Goal: Information Seeking & Learning: Learn about a topic

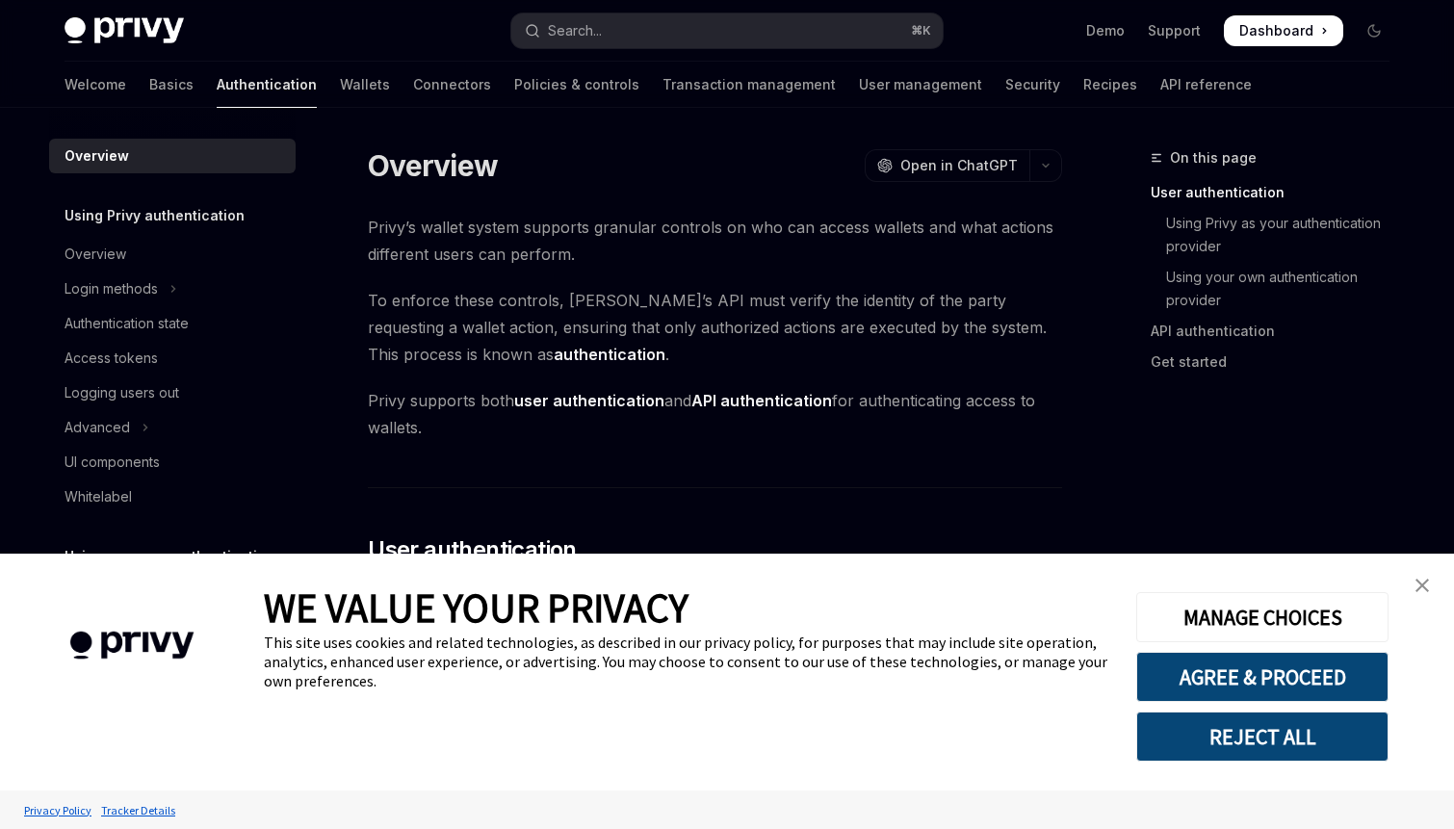
click at [1232, 723] on button "REJECT ALL" at bounding box center [1263, 737] width 252 height 50
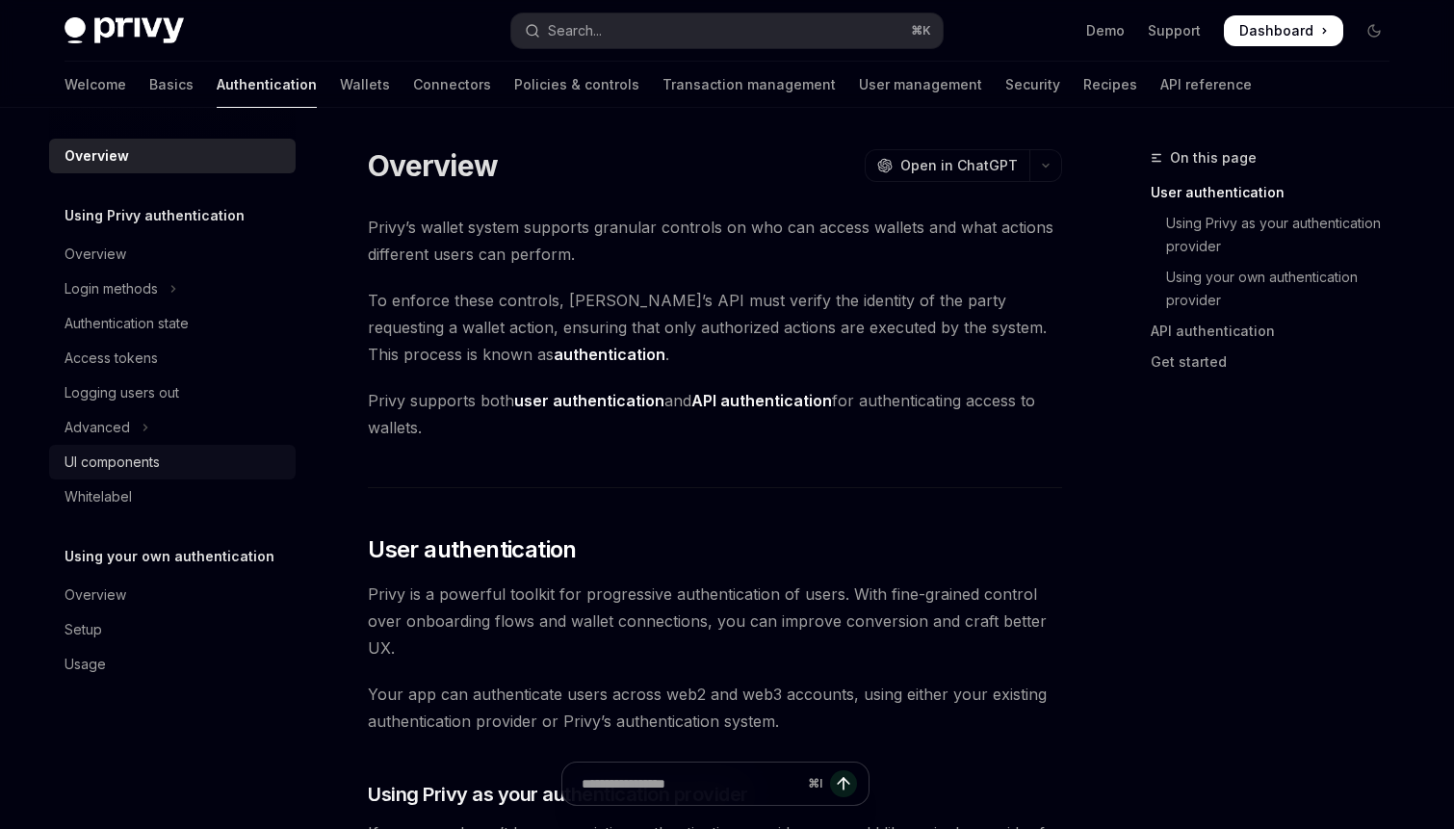
click at [147, 463] on div "UI components" at bounding box center [112, 462] width 95 height 23
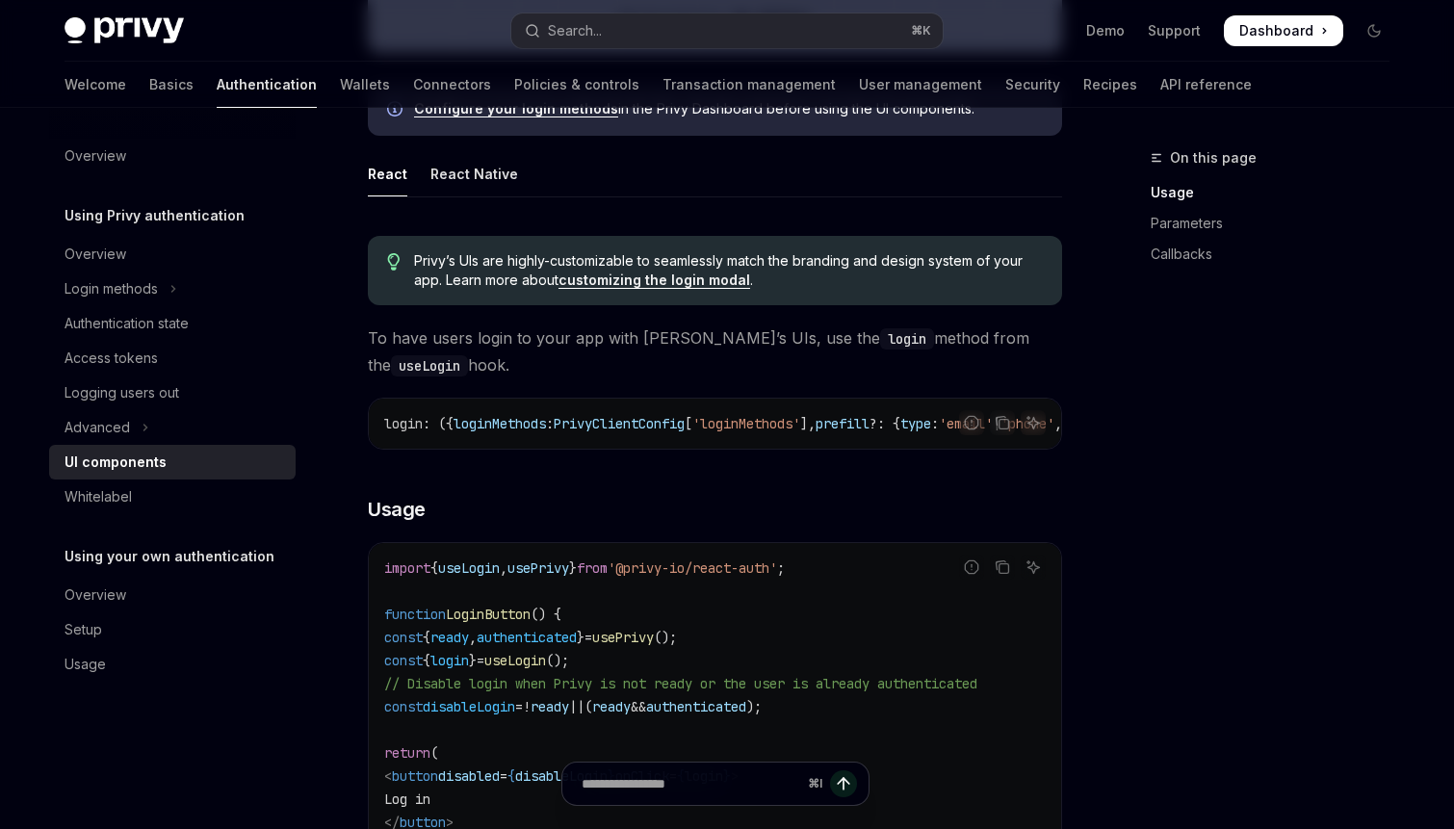
scroll to position [949, 0]
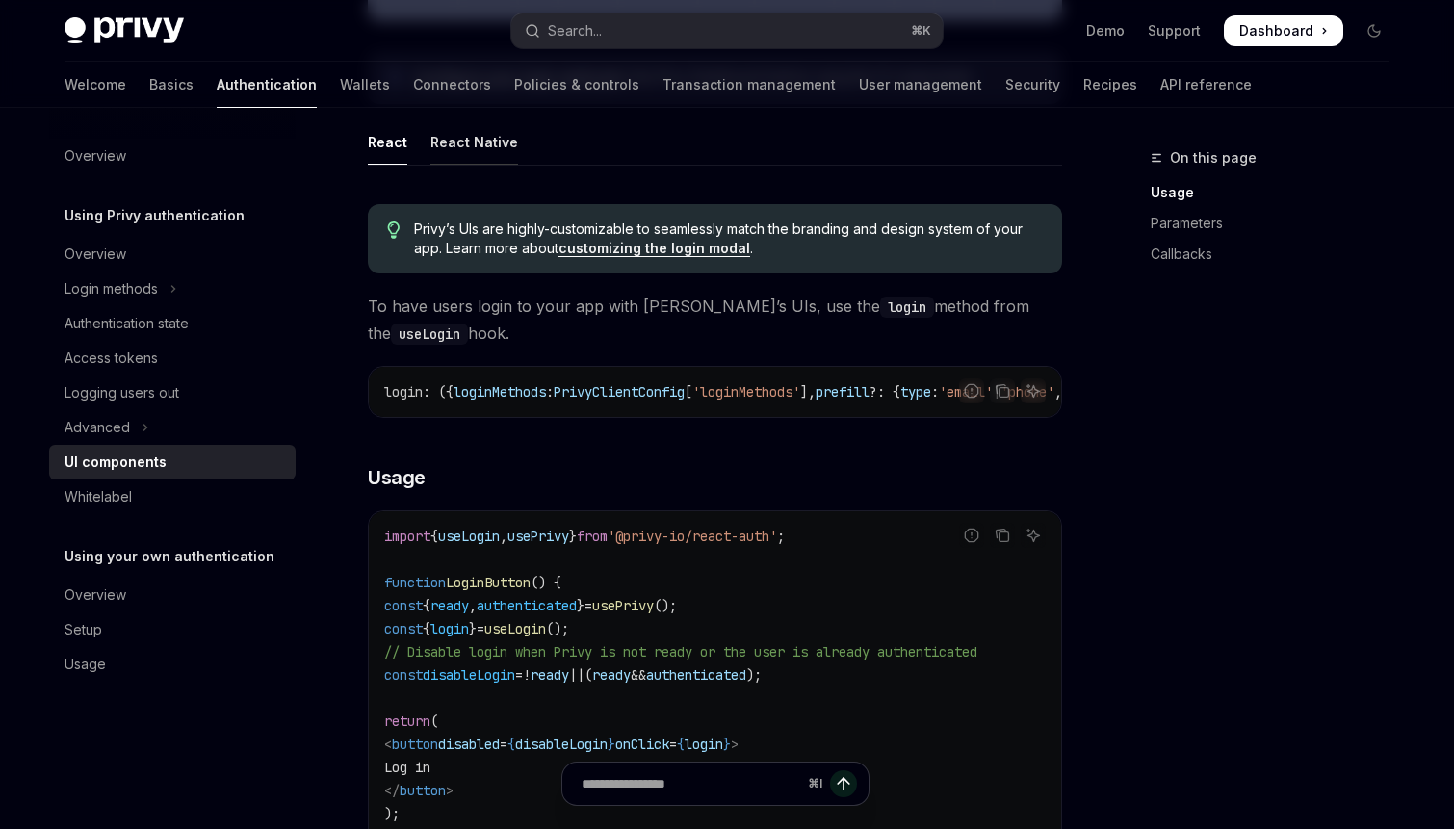
click at [478, 147] on div "React Native" at bounding box center [475, 141] width 88 height 45
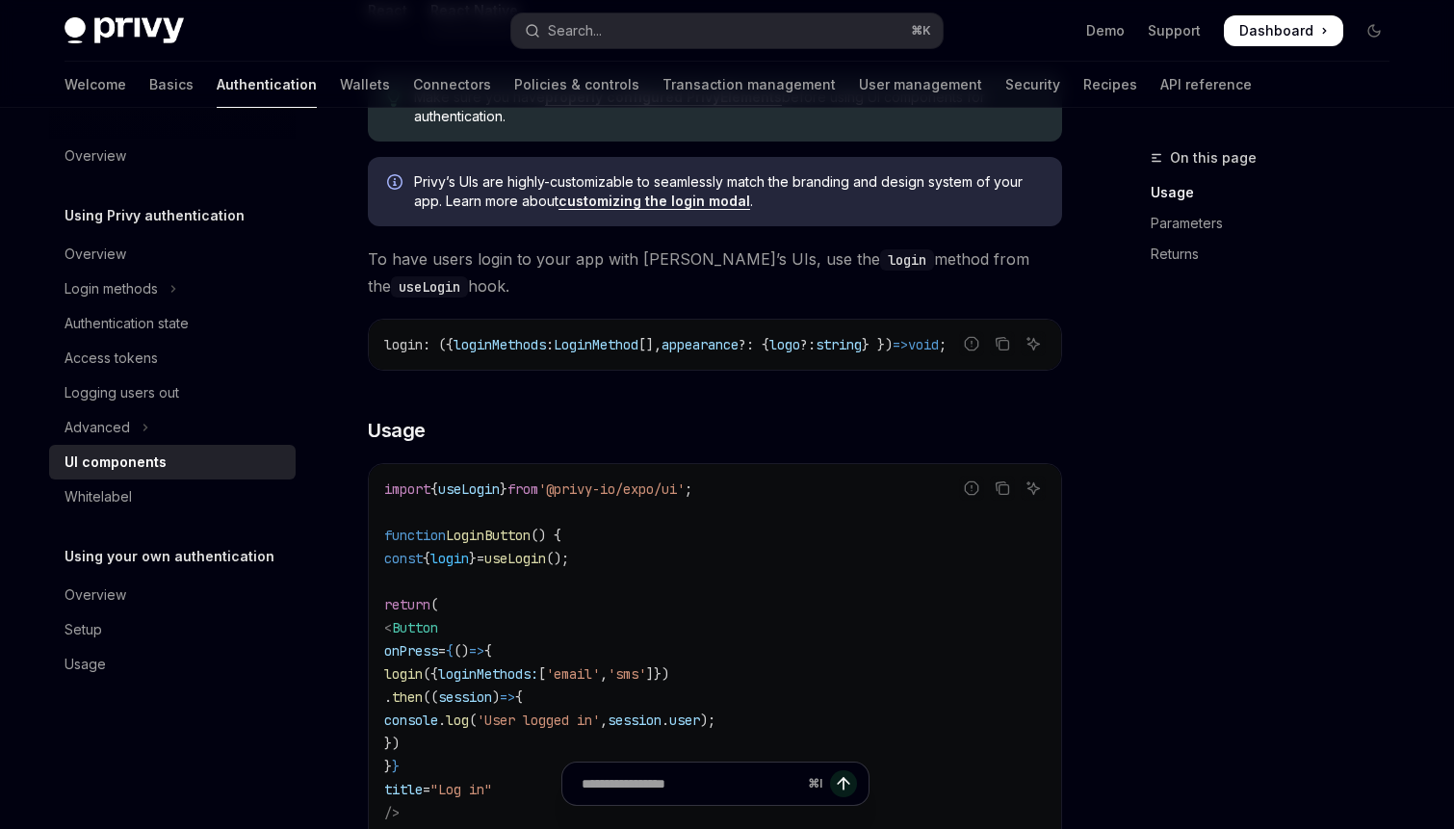
scroll to position [1168, 0]
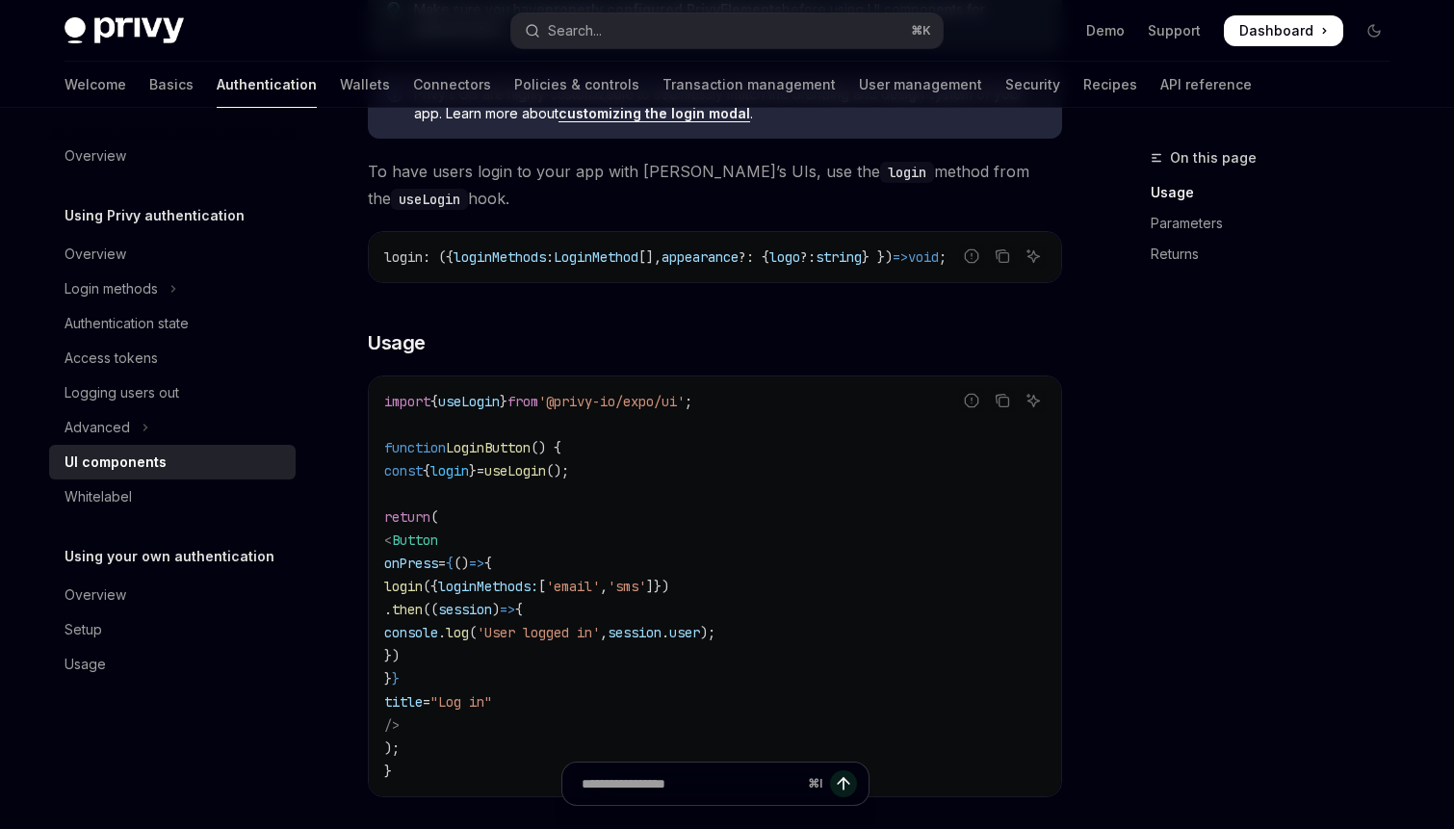
click at [530, 374] on div "Make sure you have properly configured PrivyElements before using UI components…" at bounding box center [715, 638] width 694 height 1338
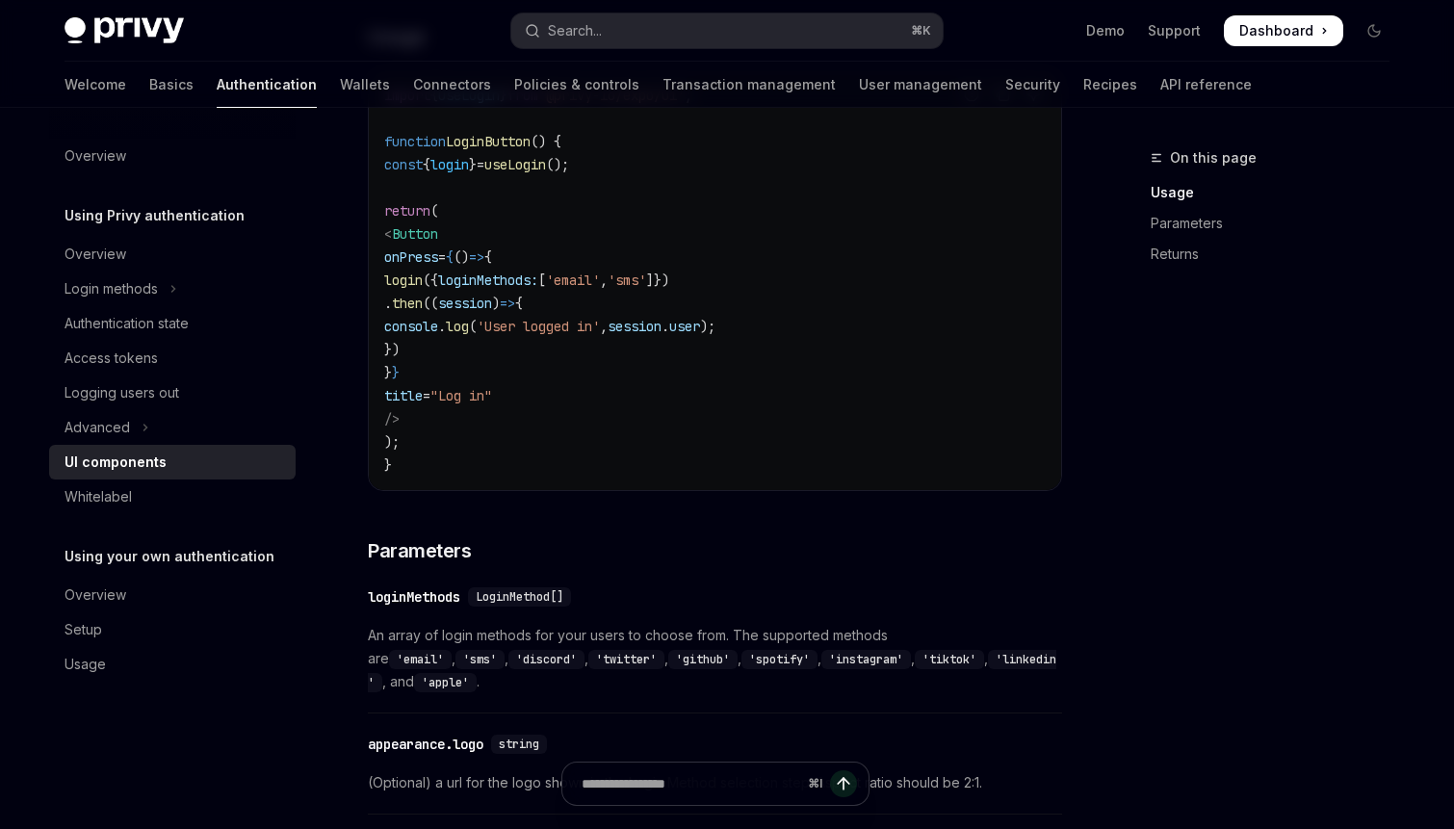
scroll to position [1448, 0]
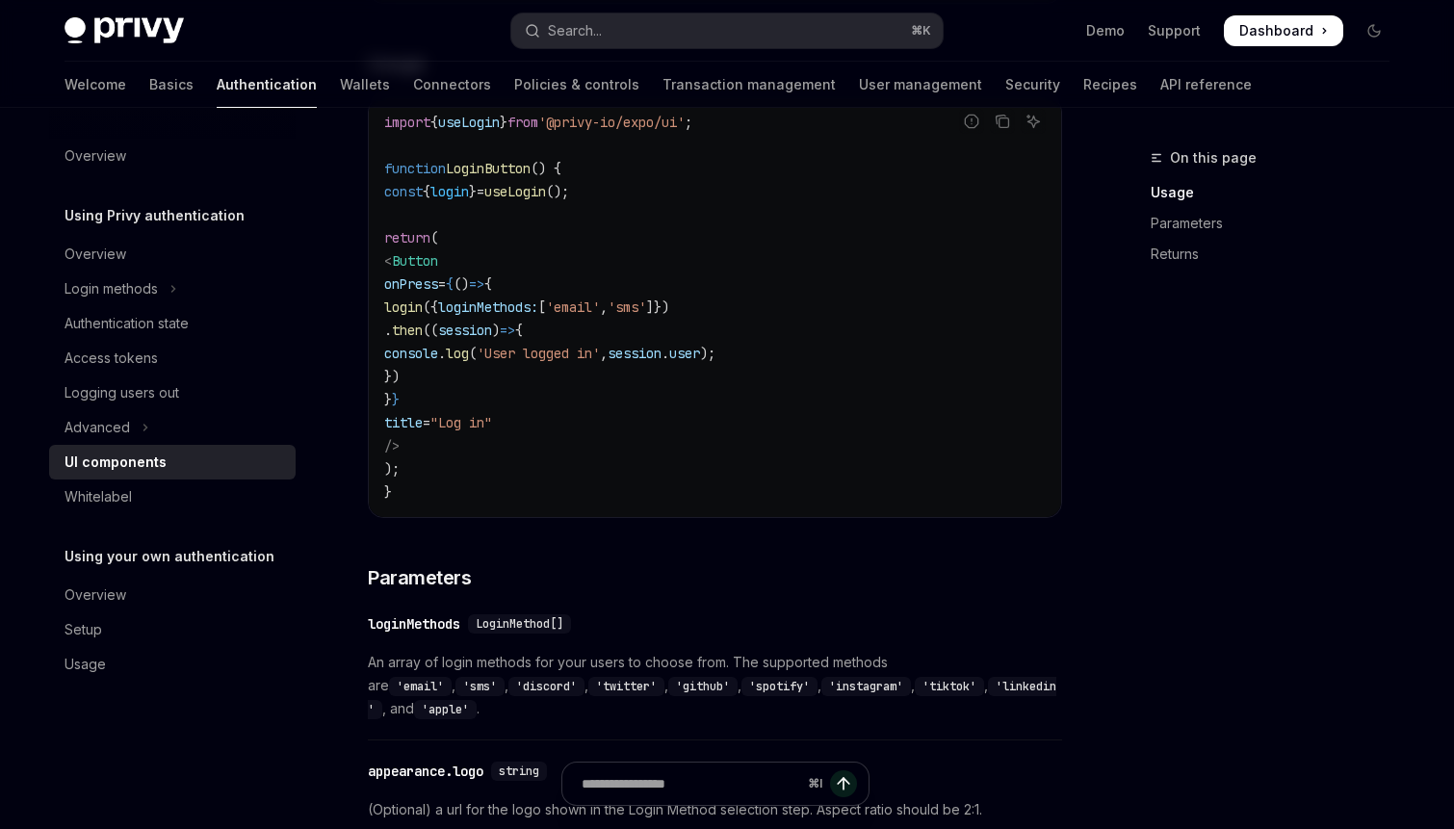
click at [875, 372] on code "import { useLogin } from '@privy-io/expo/ui' ; function LoginButton () { const …" at bounding box center [715, 307] width 662 height 393
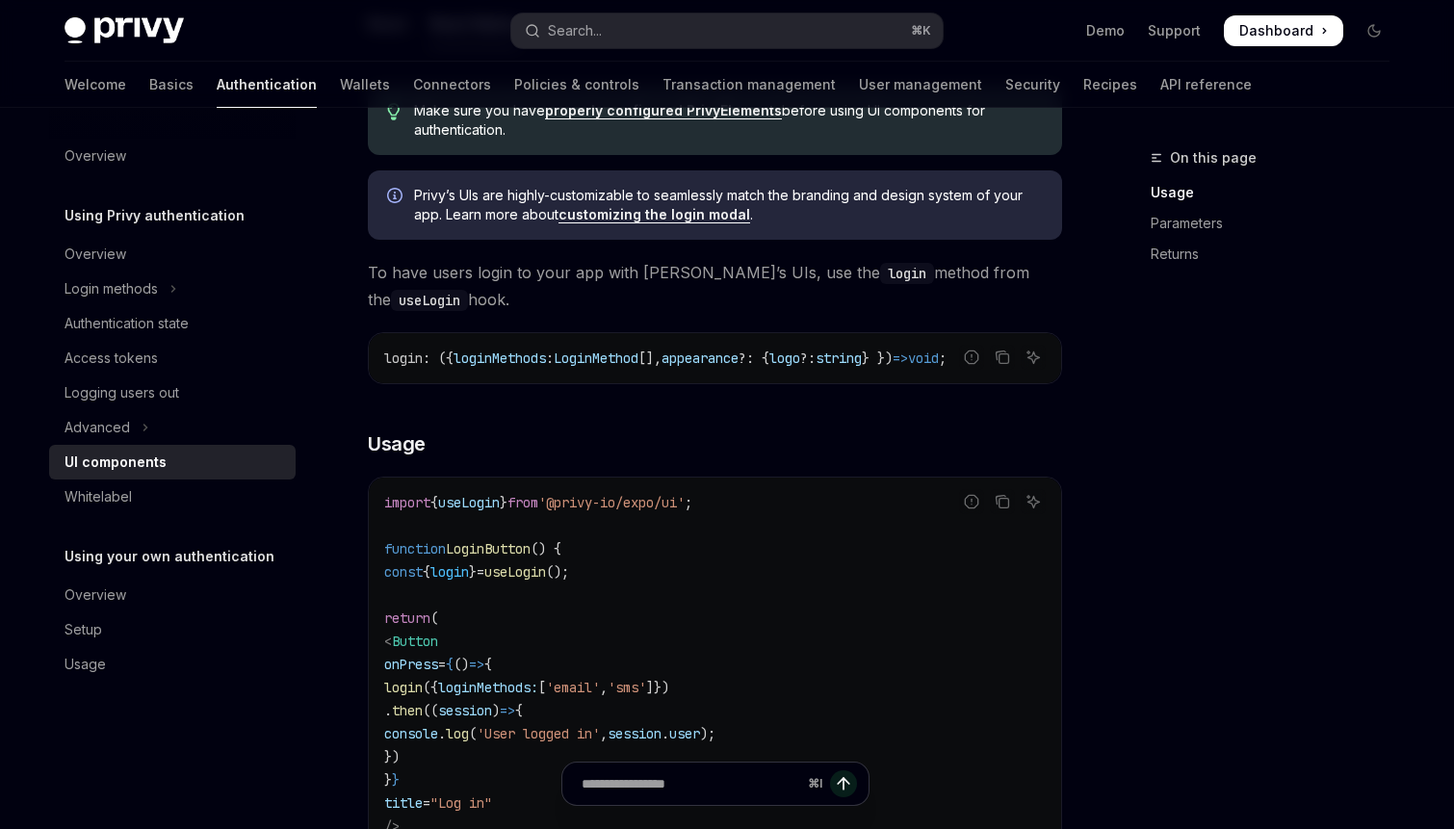
scroll to position [1049, 0]
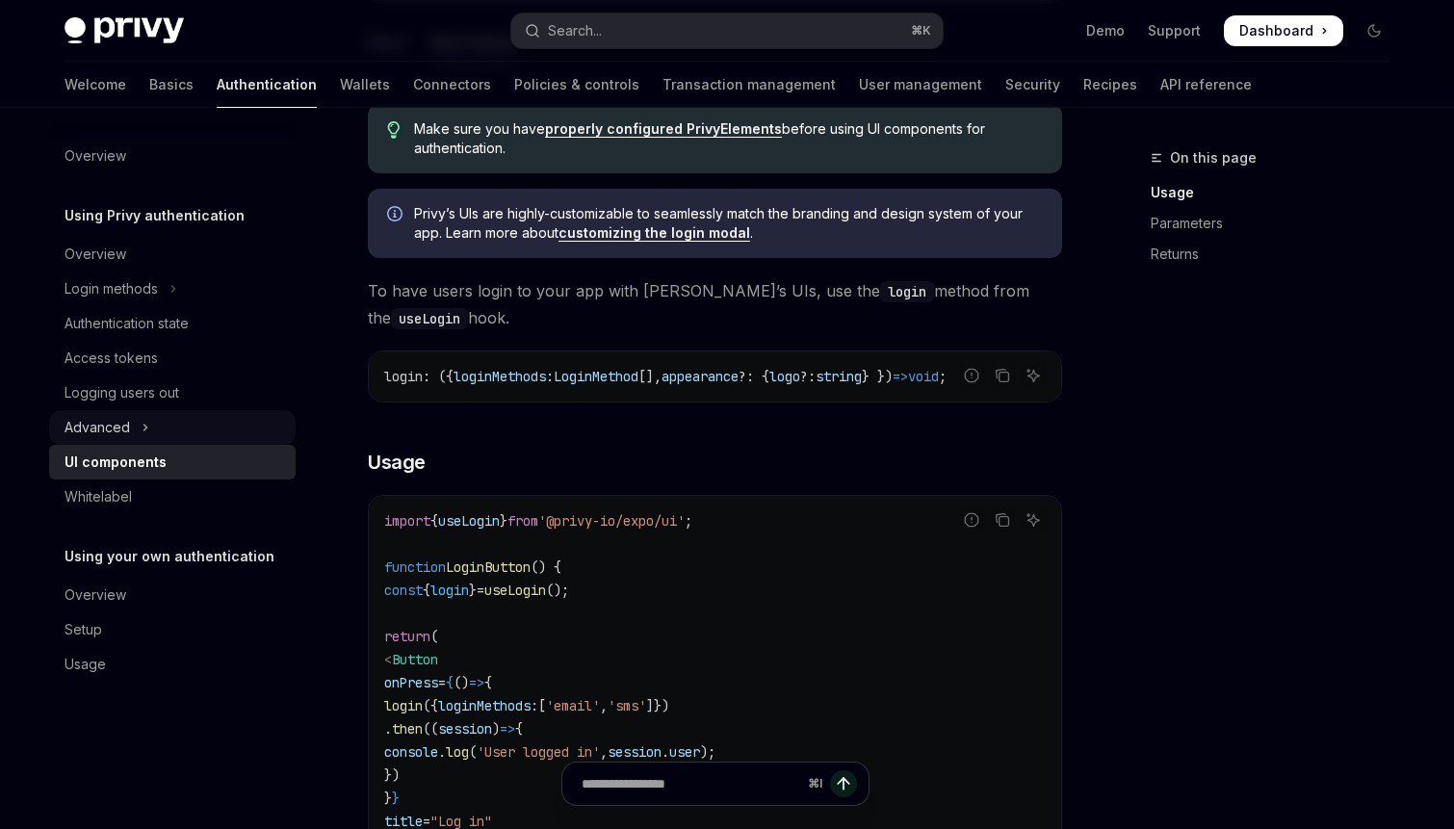
click at [144, 428] on icon "Toggle Advanced section" at bounding box center [146, 427] width 8 height 23
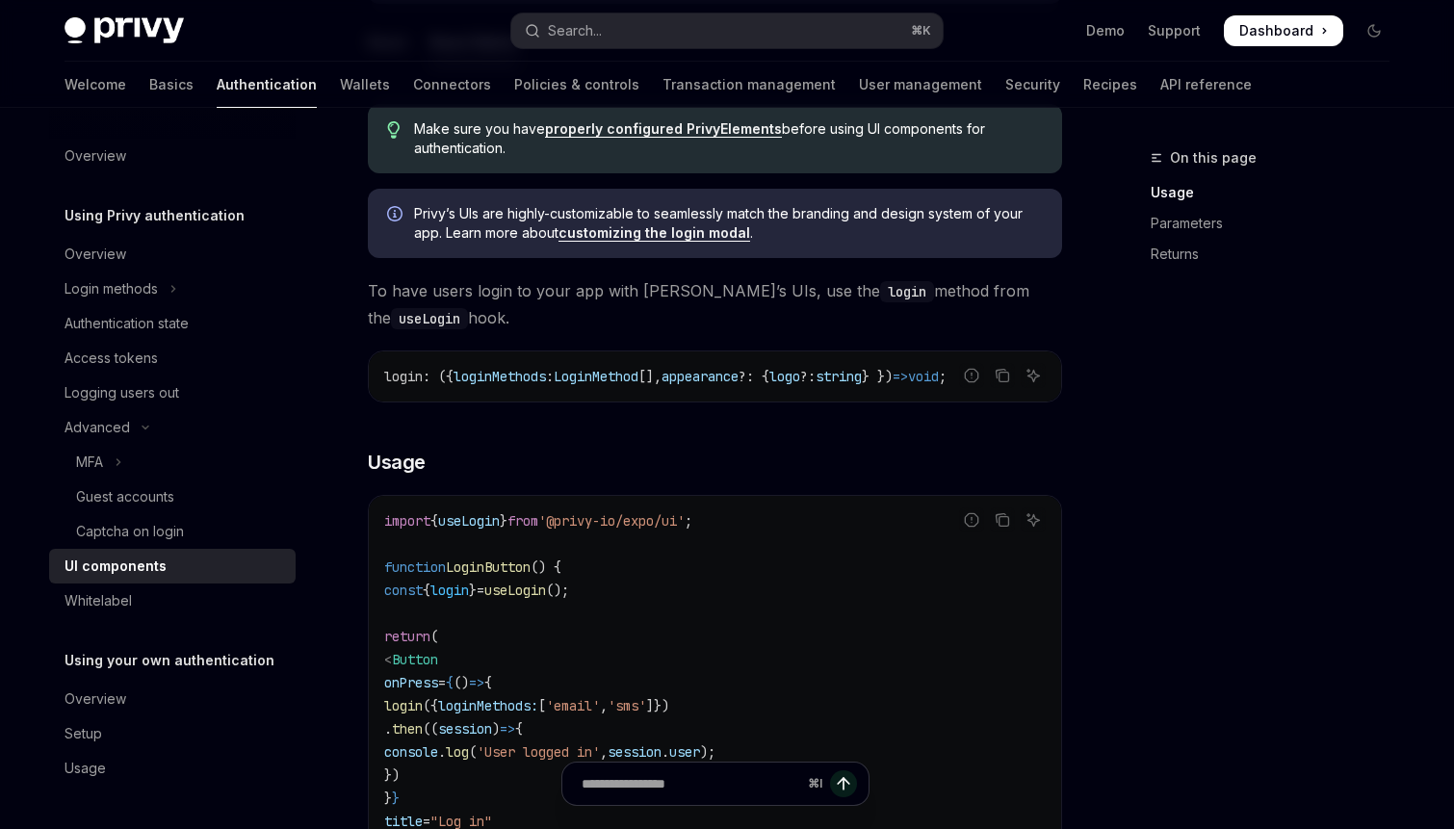
click at [163, 558] on div "UI components" at bounding box center [175, 566] width 220 height 23
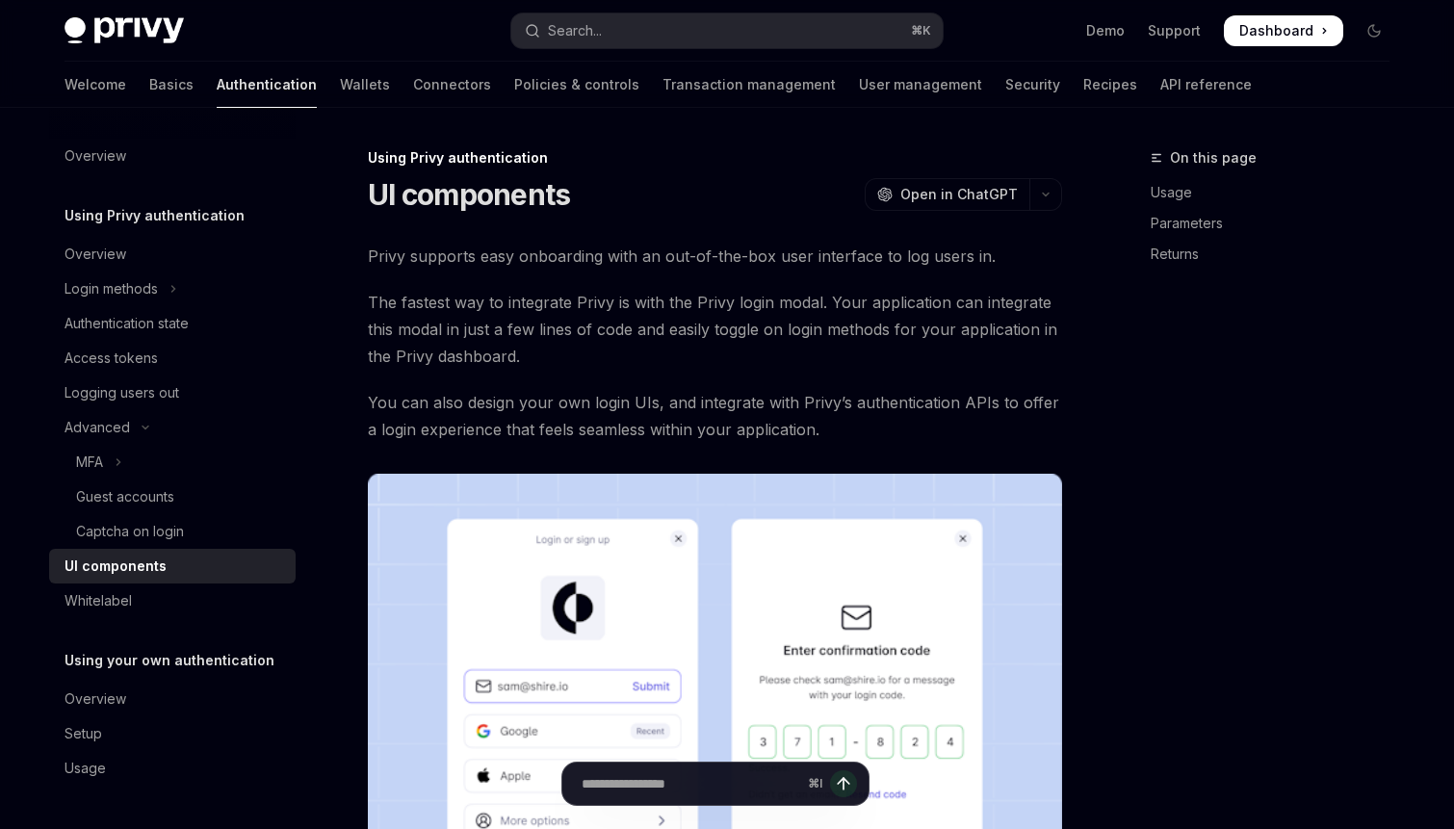
scroll to position [2437, 0]
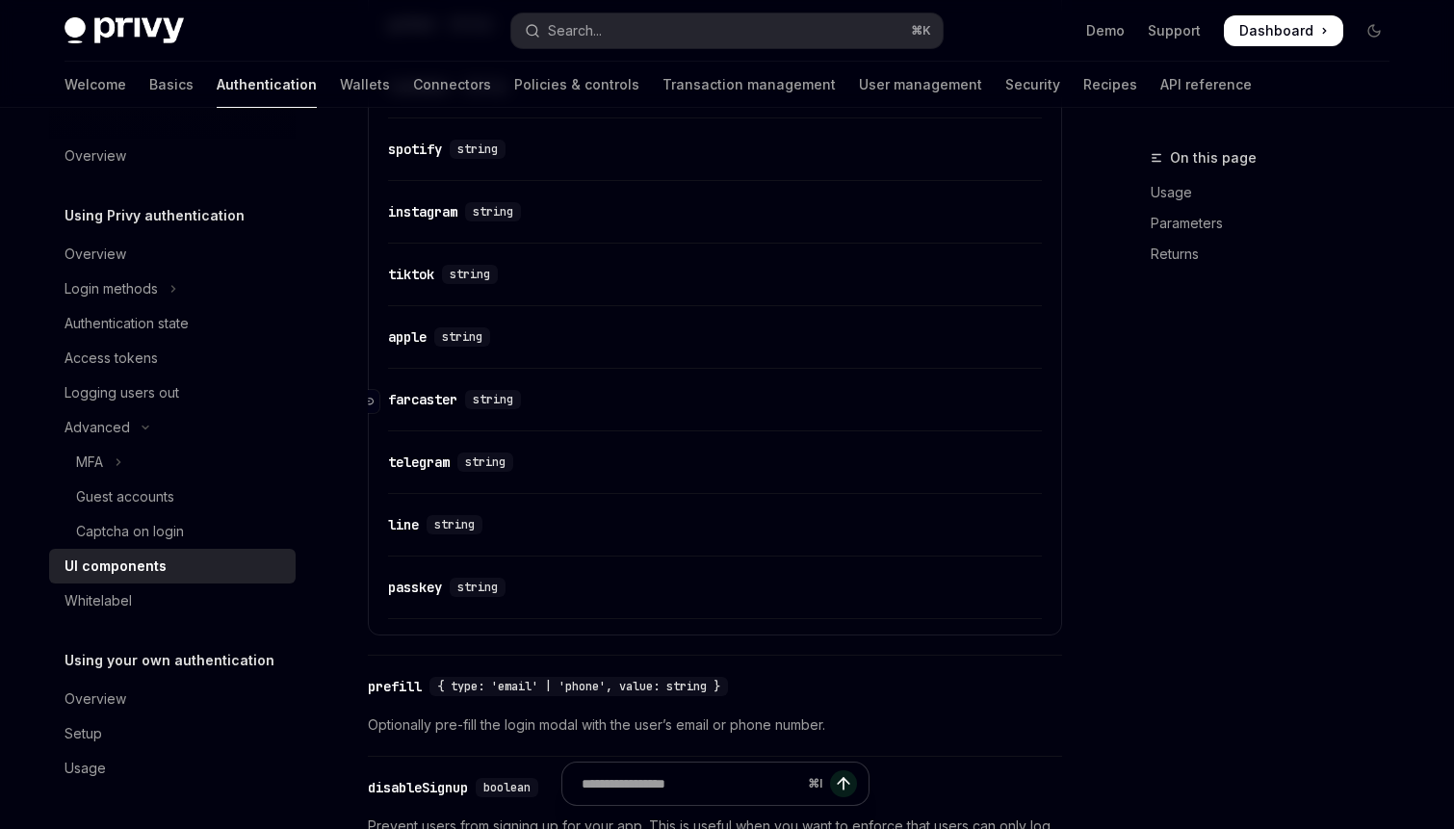
click at [606, 411] on div "​ farcaster string" at bounding box center [705, 399] width 635 height 23
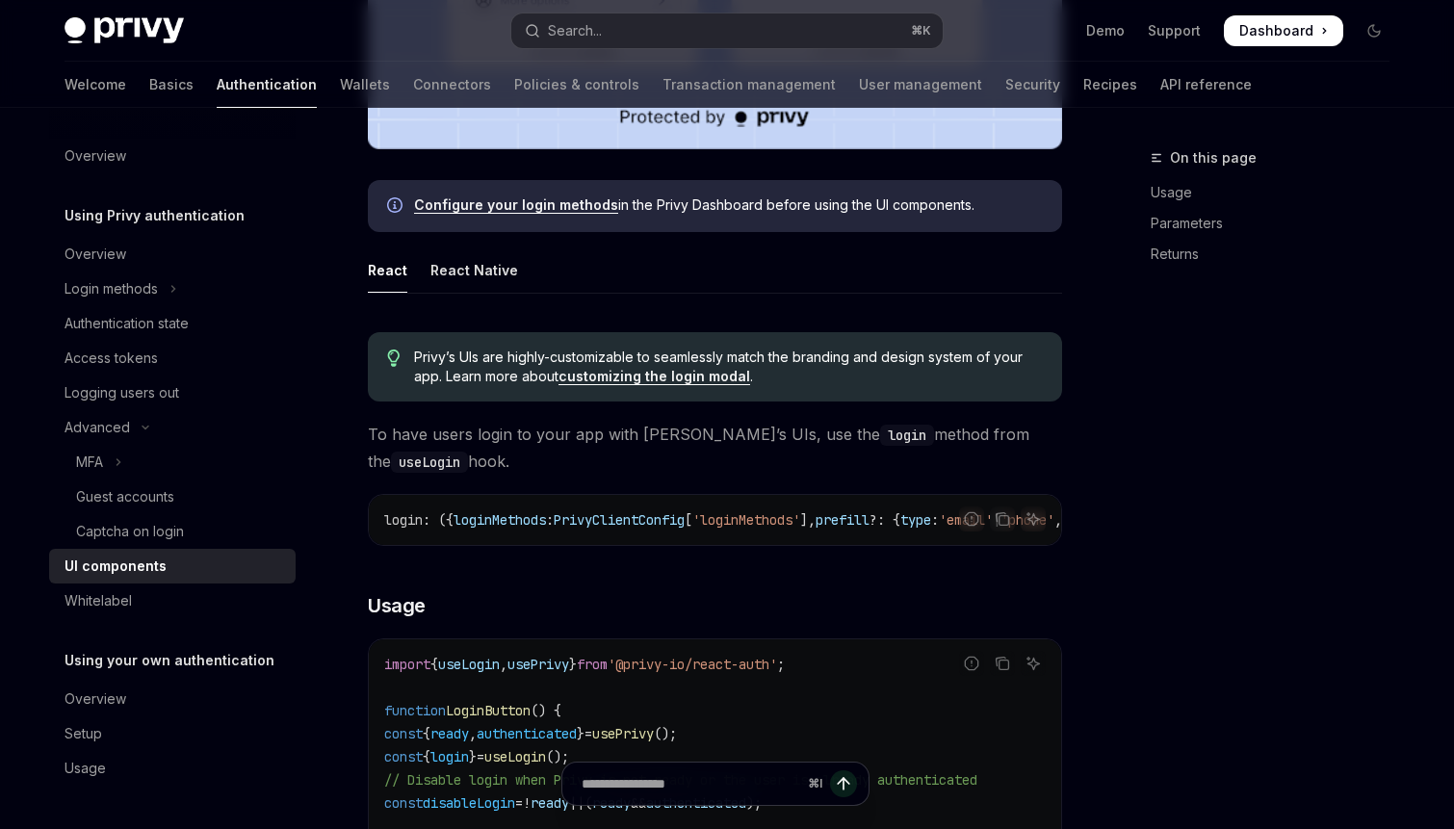
scroll to position [846, 0]
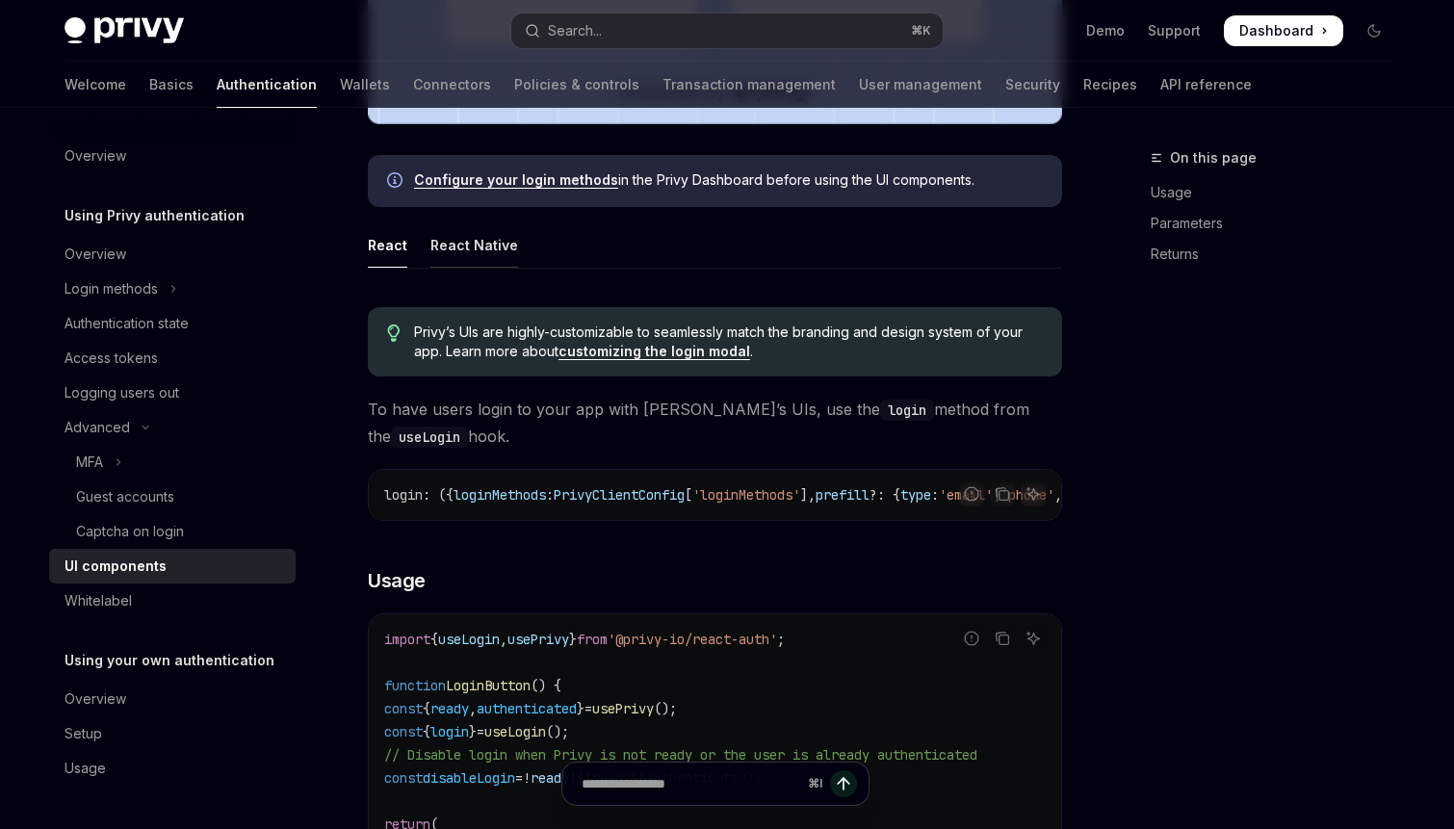
click at [481, 245] on div "React Native" at bounding box center [475, 244] width 88 height 45
type textarea "*"
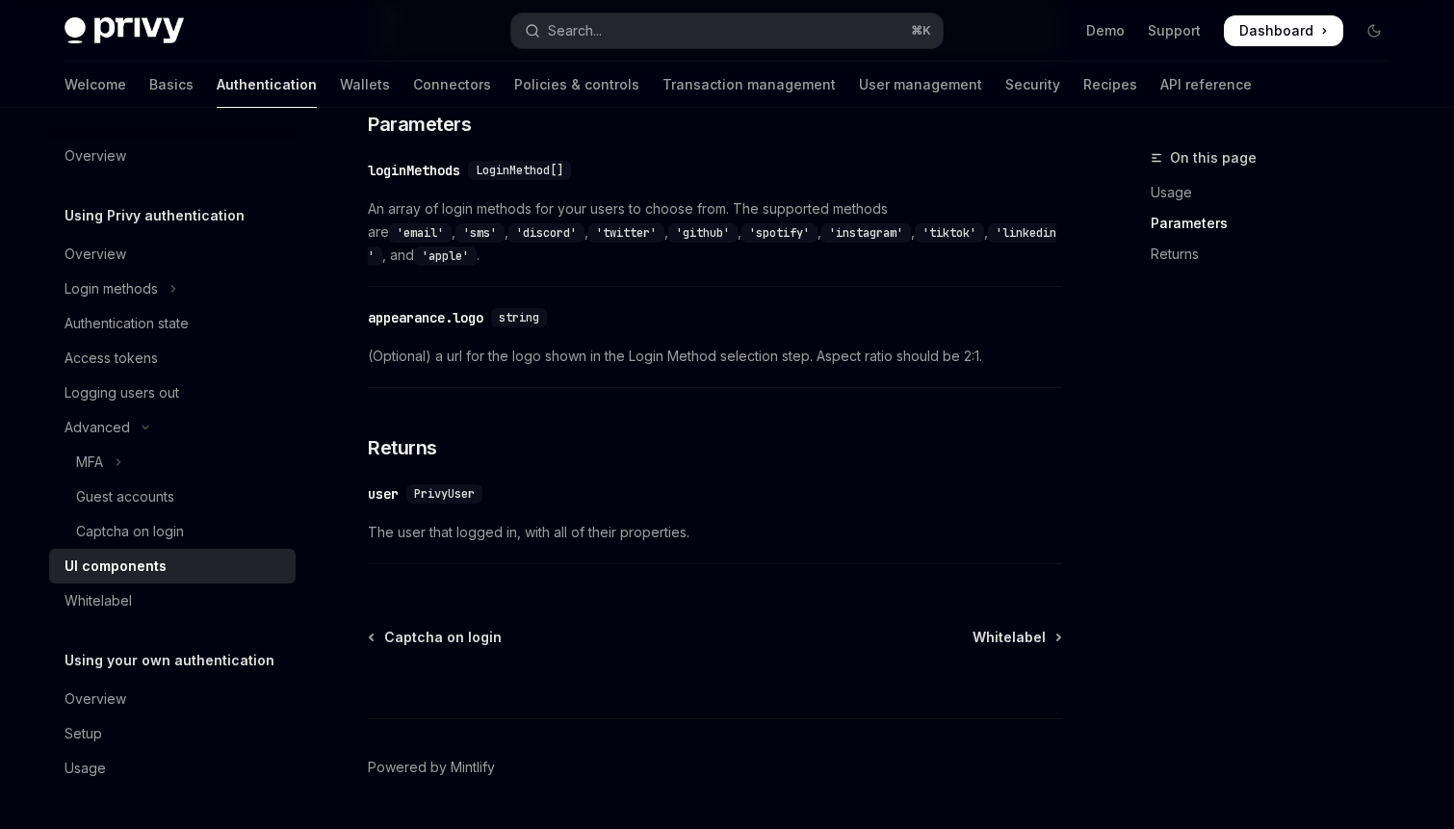
scroll to position [1959, 0]
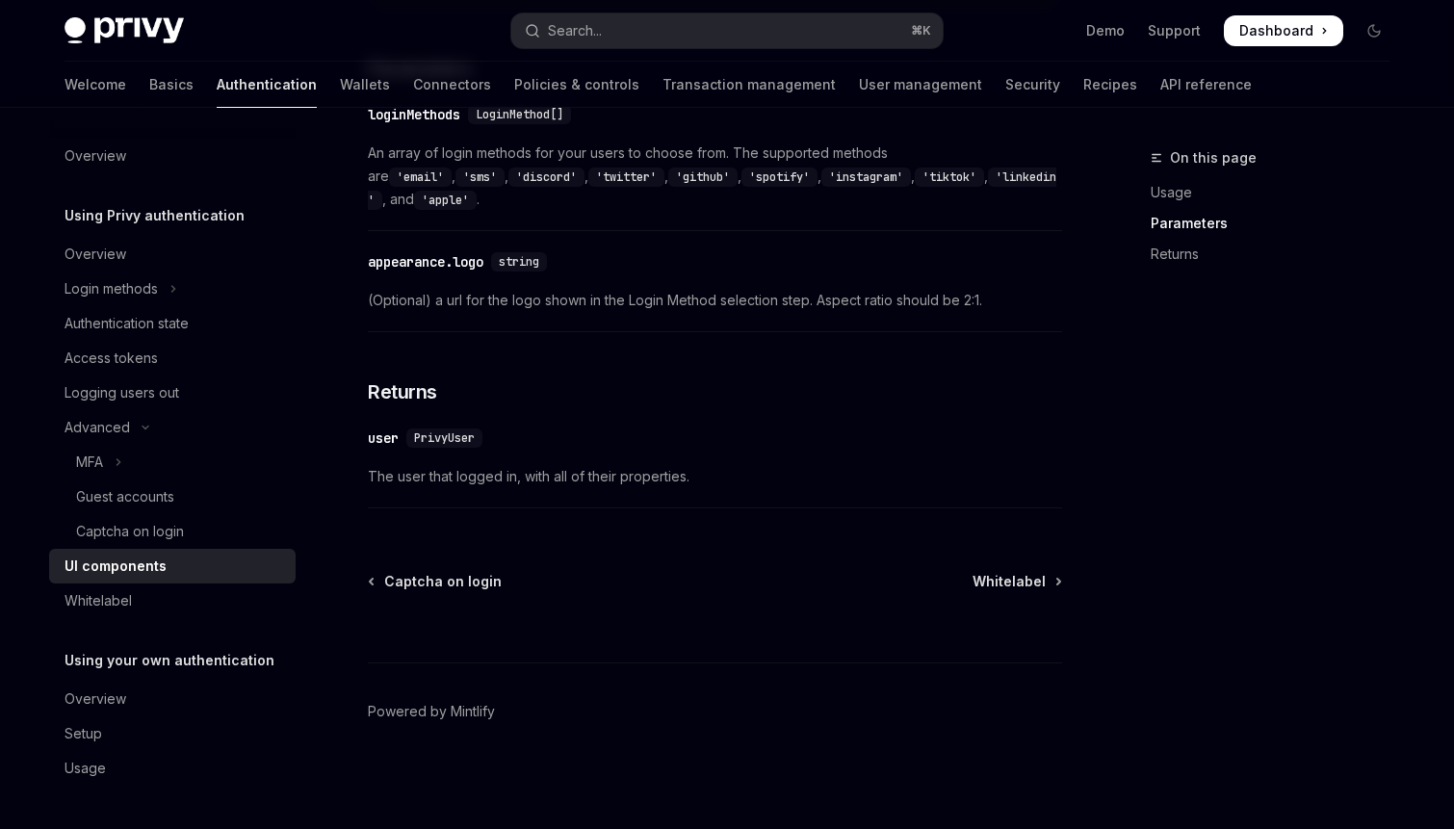
click at [906, 227] on div "​ loginMethods LoginMethod[] An array of login methods for your users to choose…" at bounding box center [715, 162] width 694 height 138
click at [687, 39] on button "Search... ⌘ K" at bounding box center [726, 30] width 431 height 35
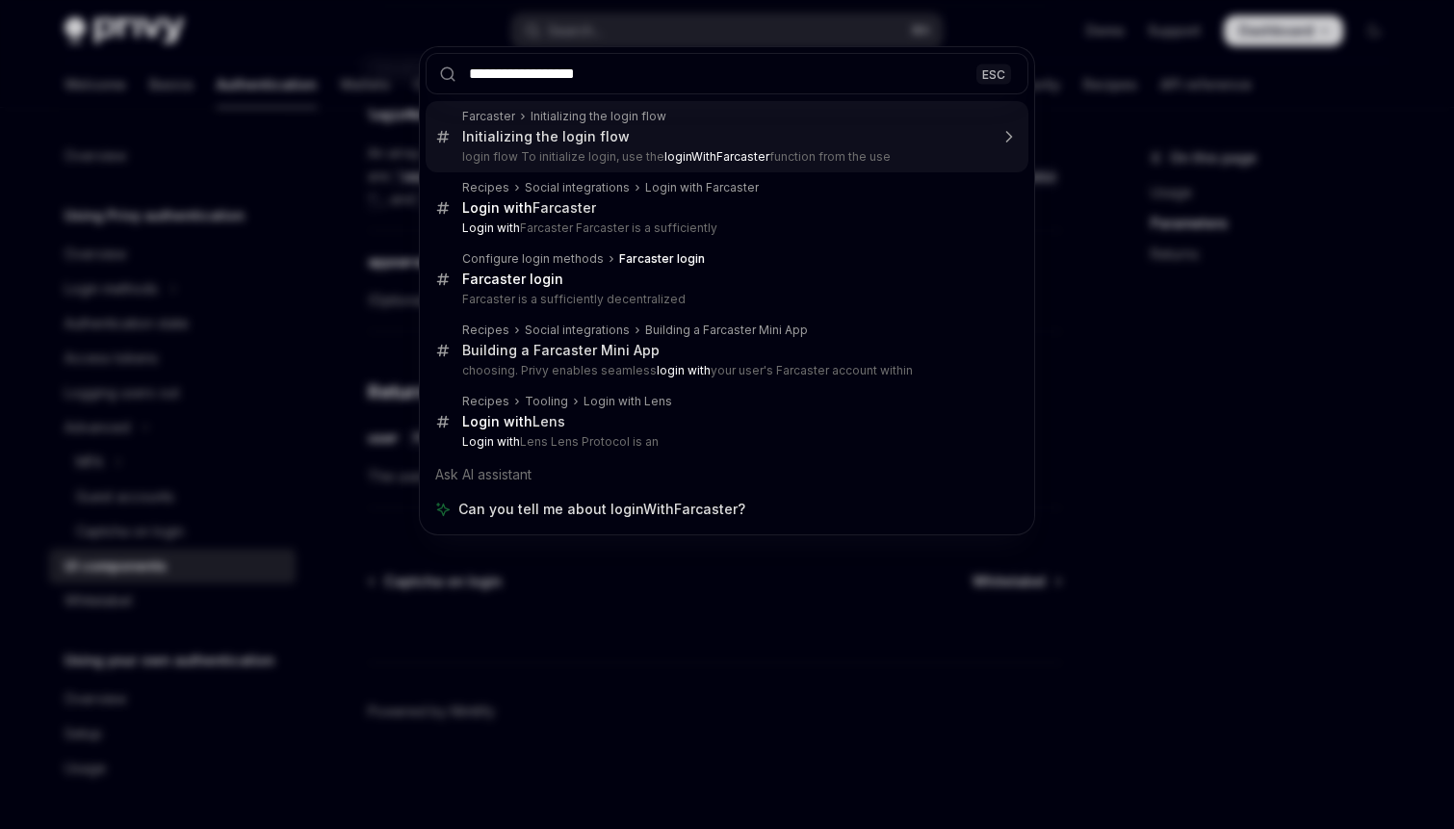
type input "**********"
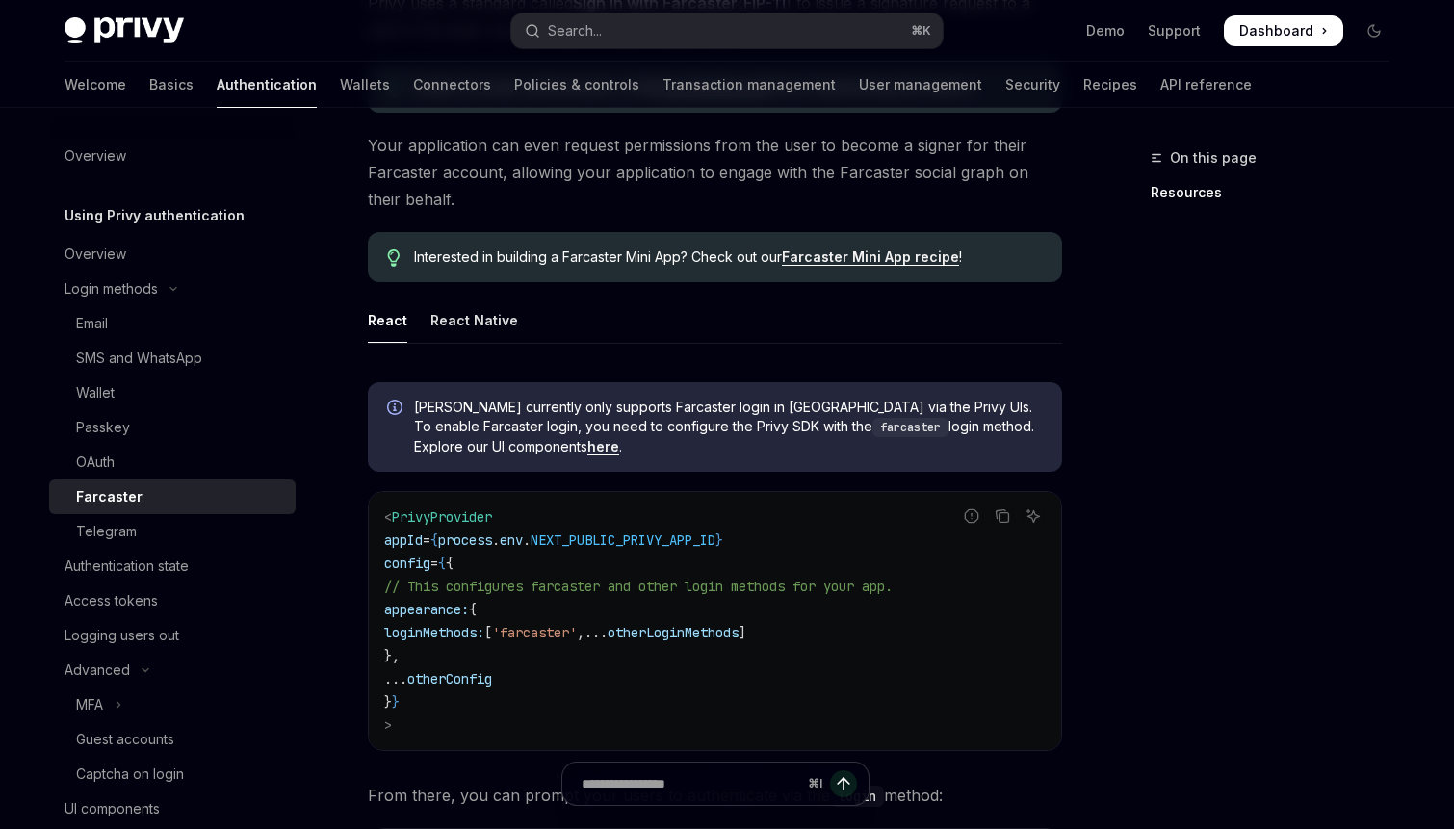
scroll to position [299, 0]
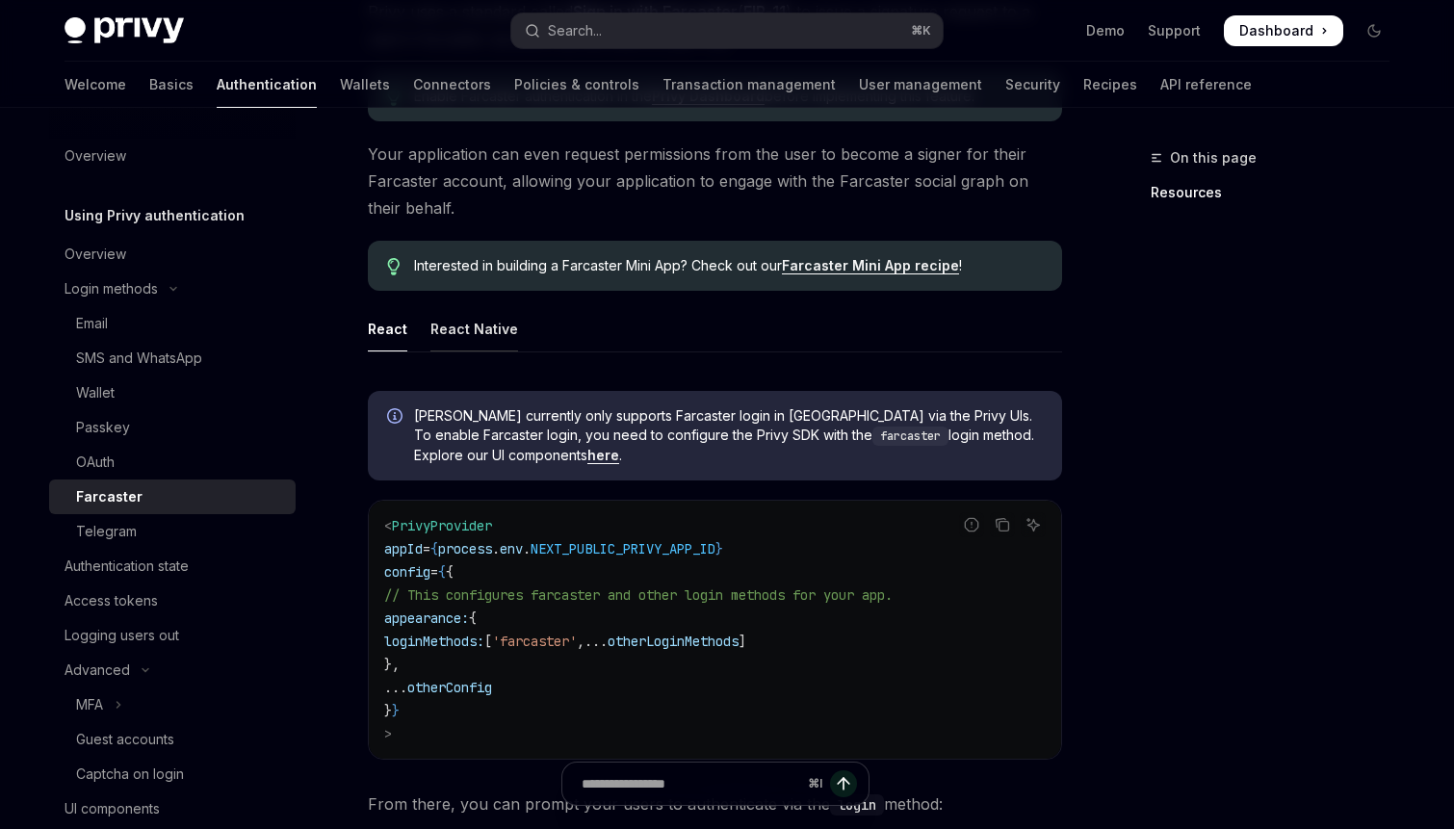
click at [481, 327] on div "React Native" at bounding box center [475, 328] width 88 height 45
type textarea "*"
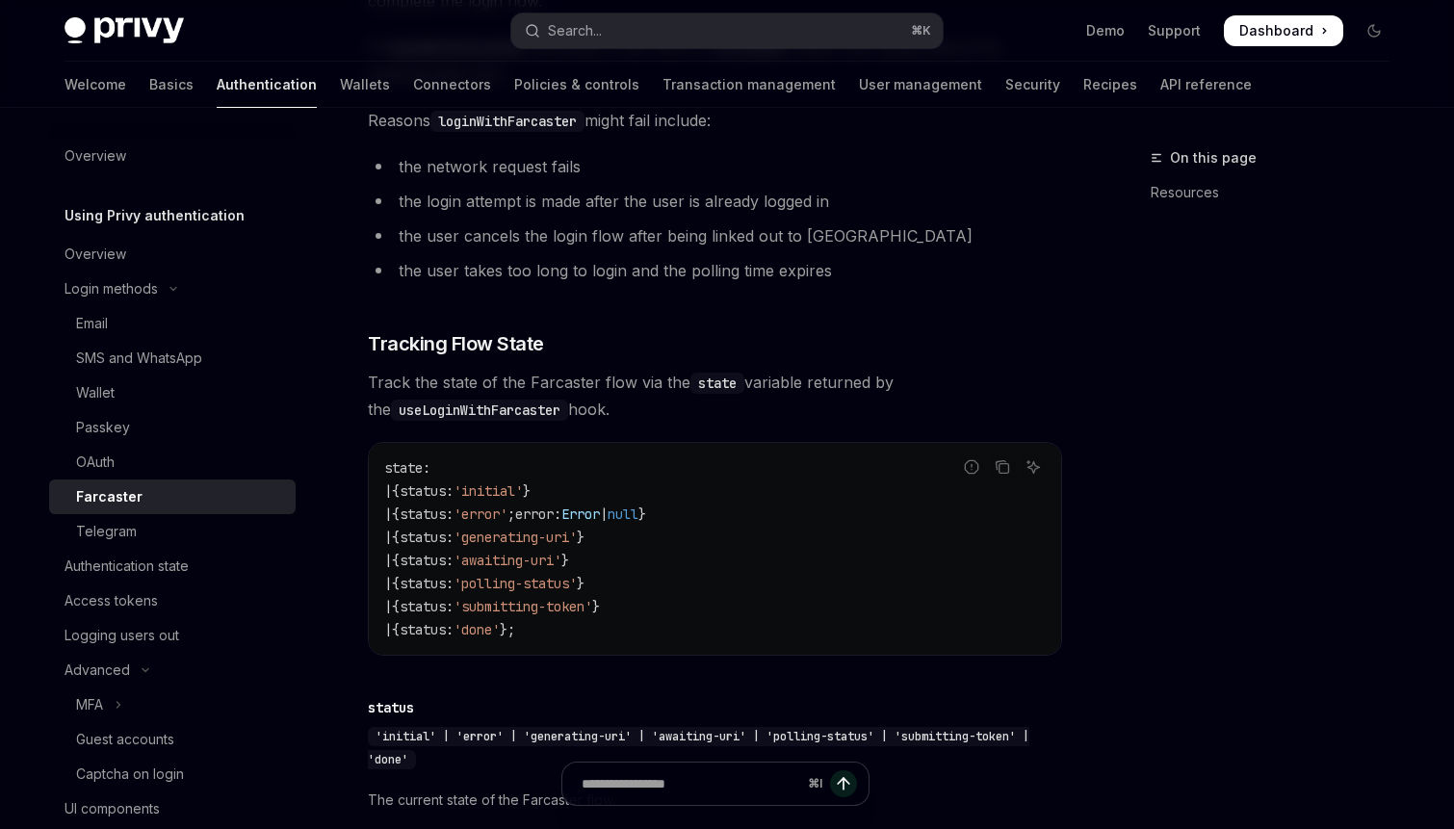
scroll to position [2138, 0]
